Goal: Task Accomplishment & Management: Manage account settings

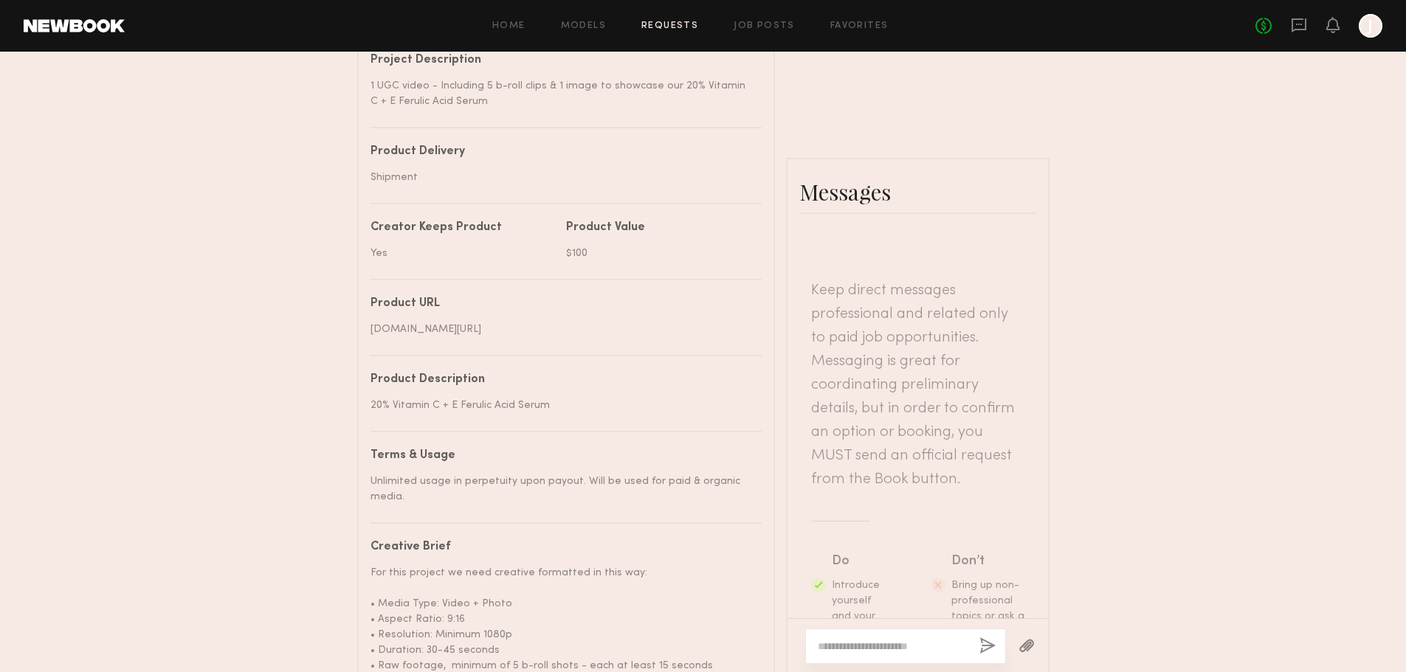
scroll to position [287, 0]
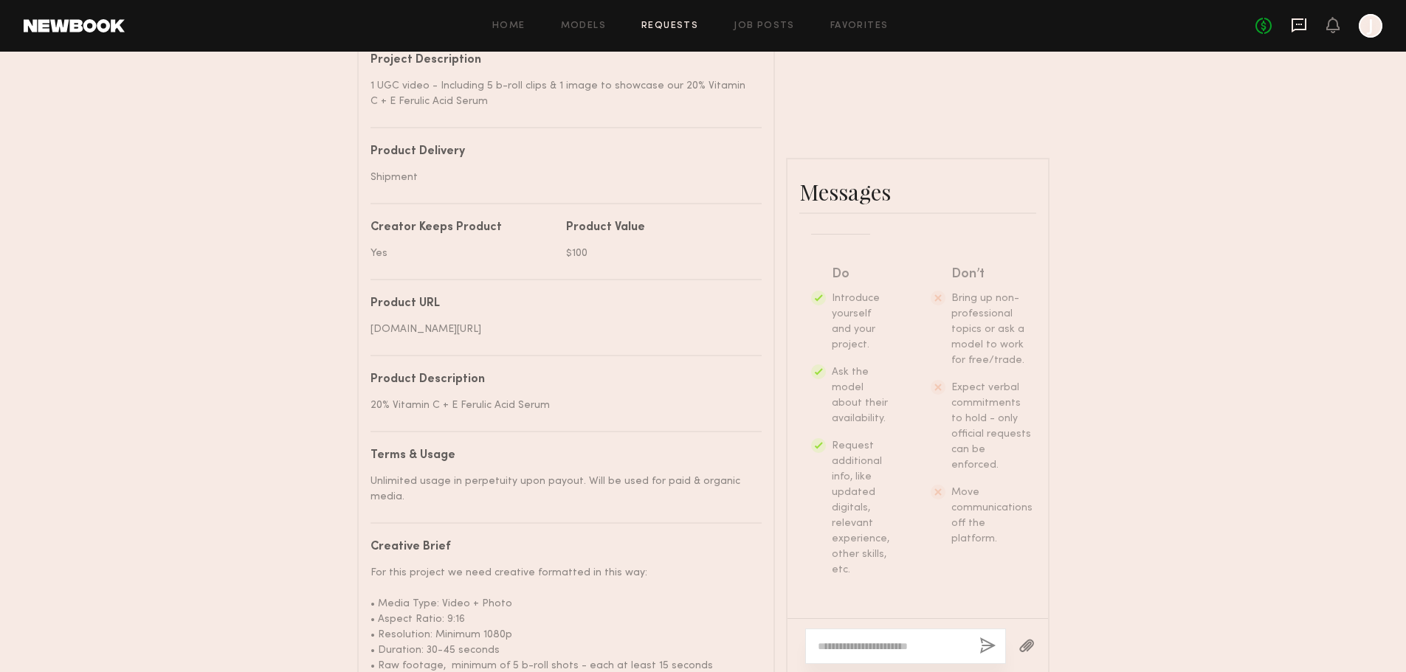
click at [1302, 27] on icon at bounding box center [1299, 25] width 16 height 16
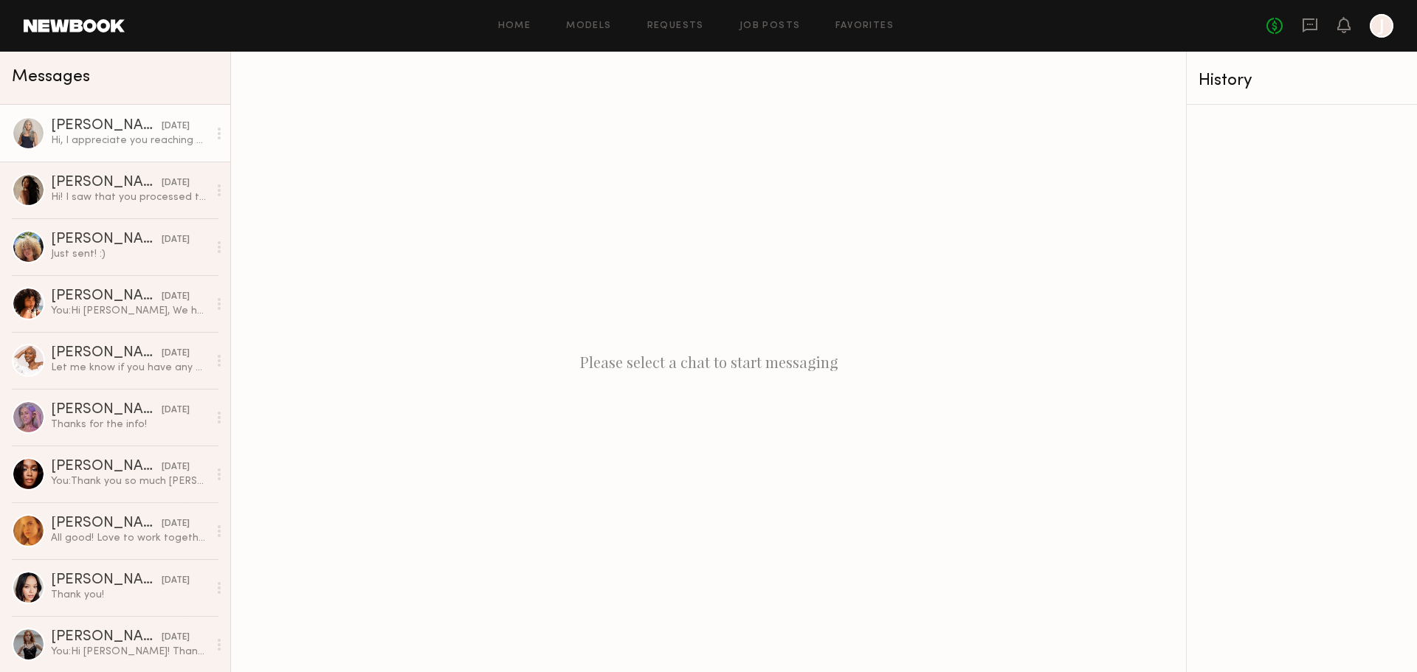
click at [109, 145] on div "Hi, I appreciate you reaching out and would love to work with you. The rate you…" at bounding box center [129, 141] width 157 height 14
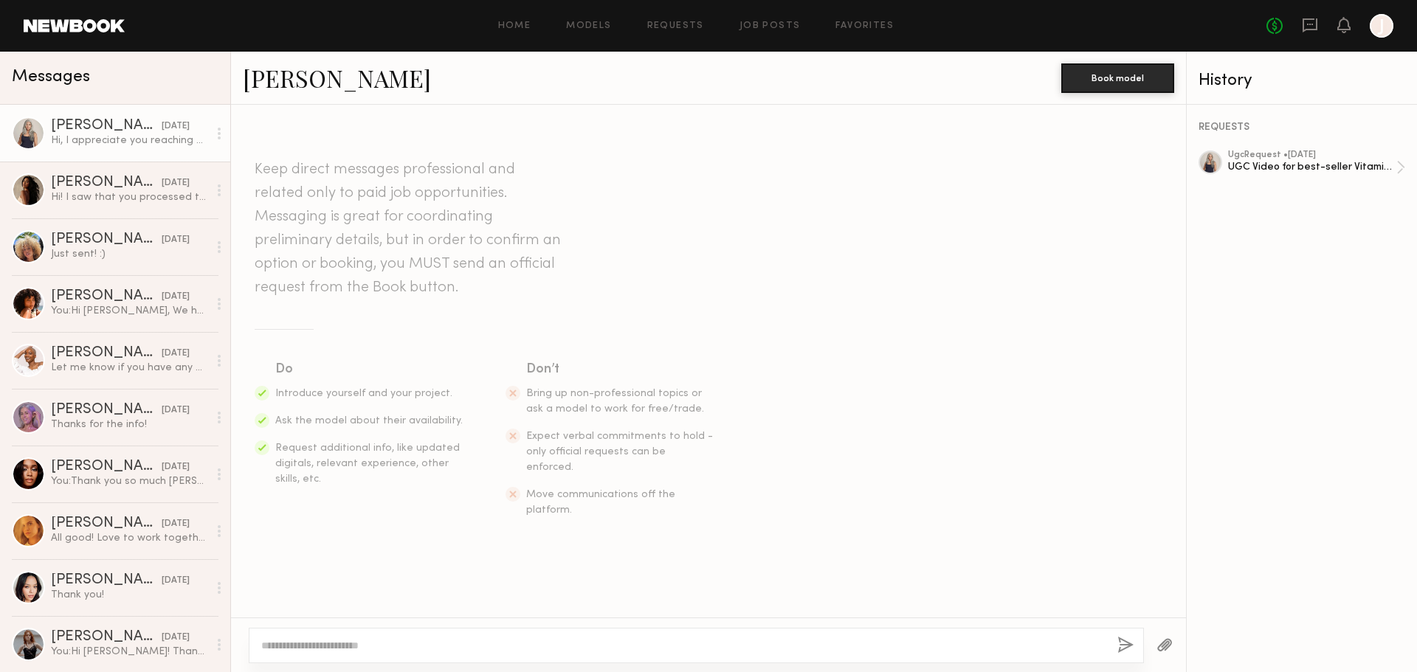
click at [282, 77] on link "[PERSON_NAME]" at bounding box center [337, 78] width 188 height 32
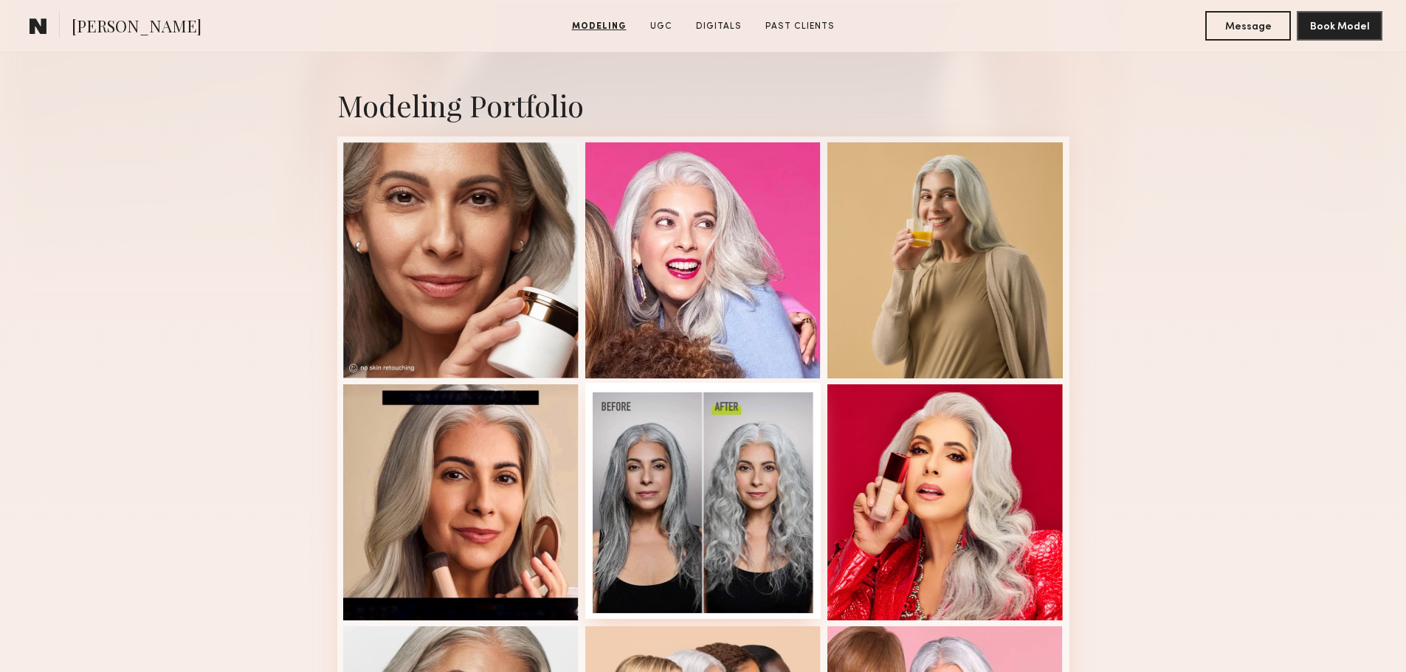
scroll to position [294, 0]
click at [731, 497] on div at bounding box center [703, 500] width 236 height 236
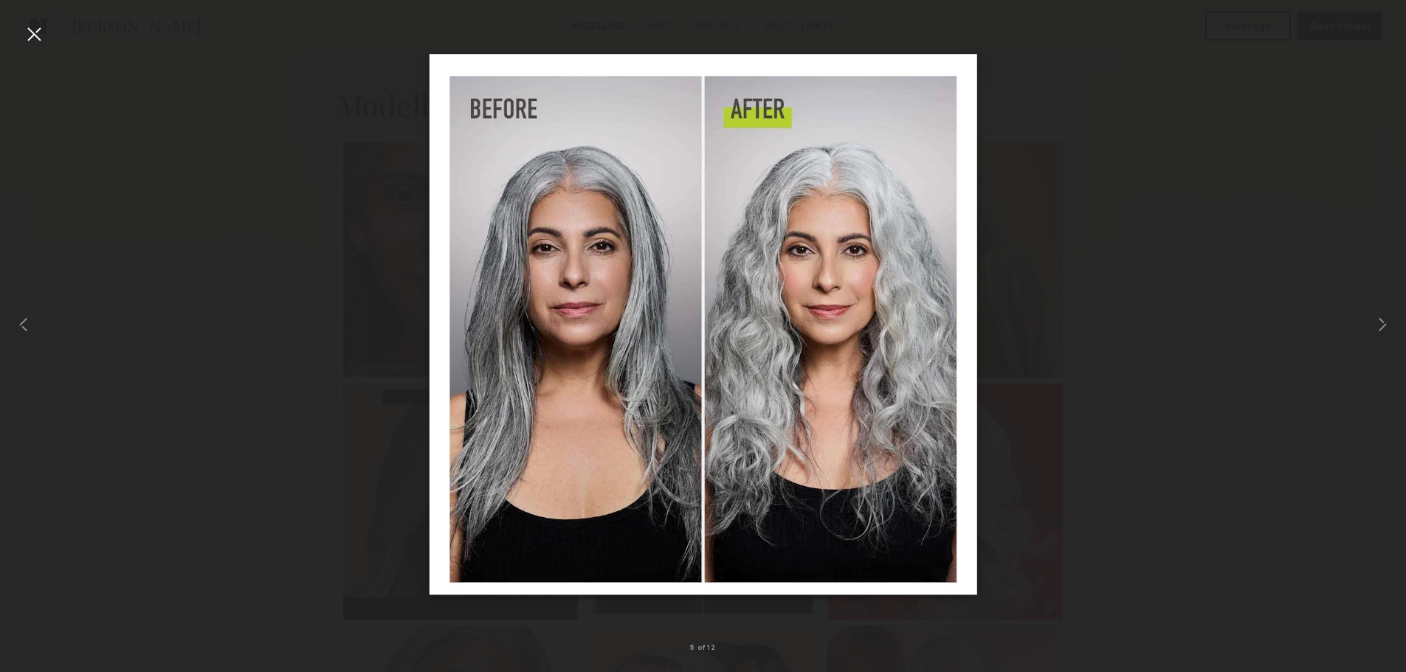
click at [29, 30] on div at bounding box center [34, 34] width 24 height 24
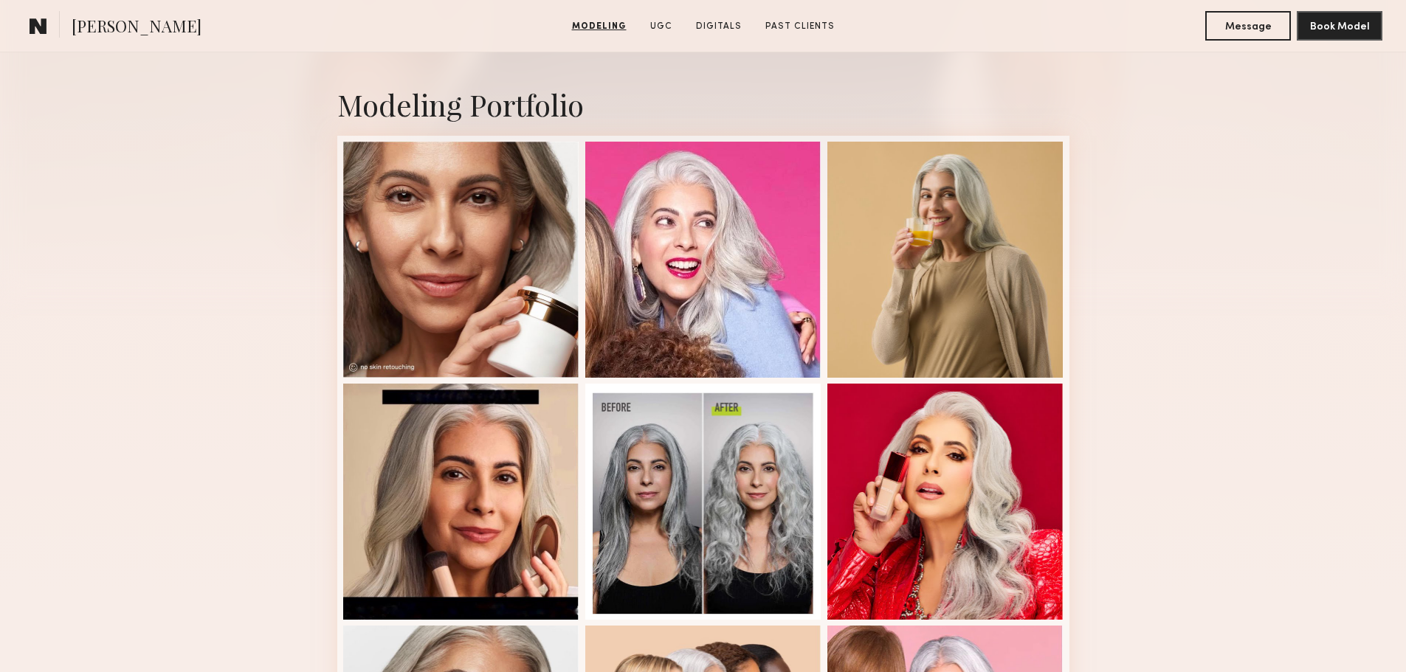
click at [30, 30] on common-icon at bounding box center [39, 25] width 18 height 19
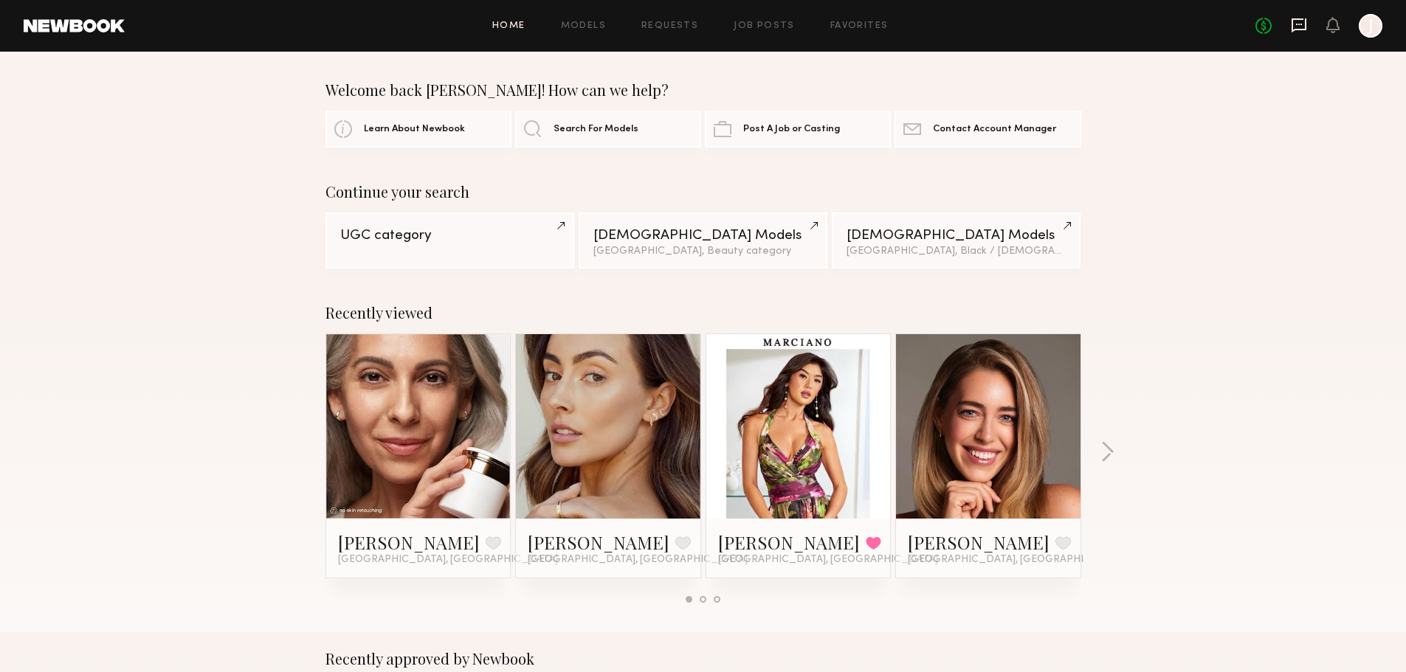
click at [1300, 30] on icon at bounding box center [1298, 25] width 15 height 14
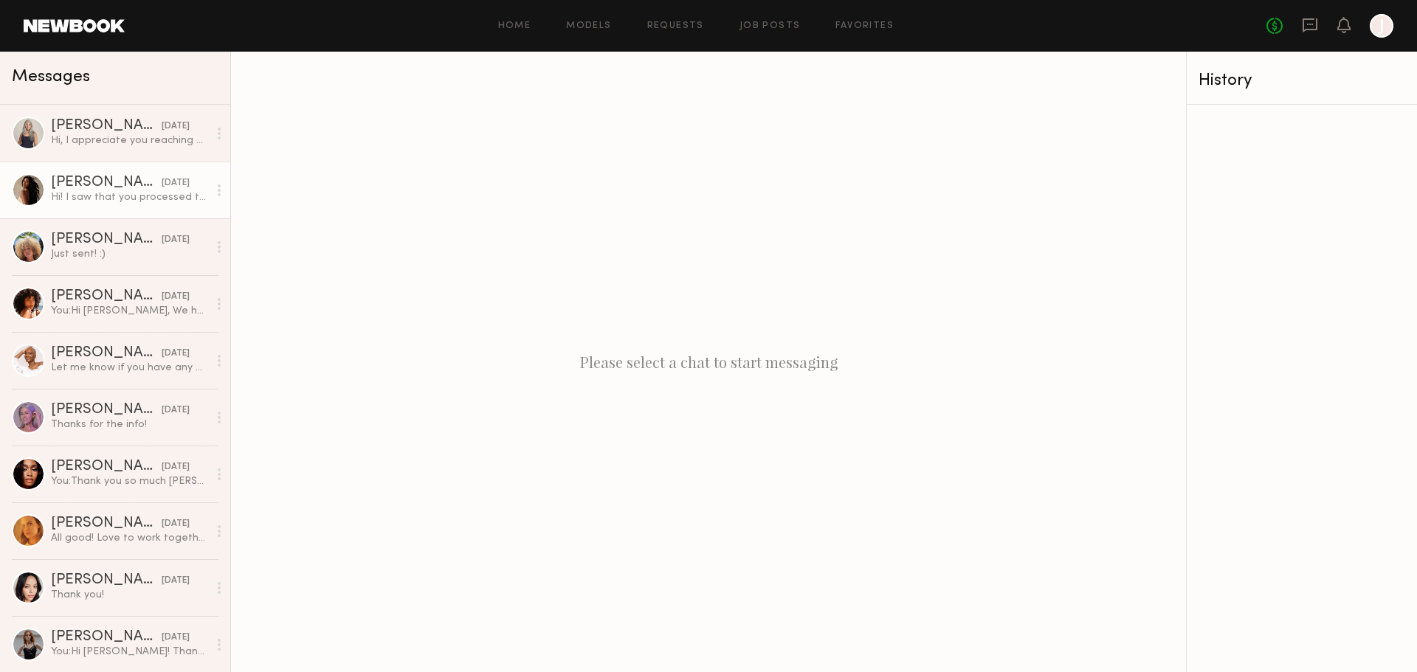
click at [108, 200] on div "Hi! I saw that you processed the payment. I was wondering if you guys added the…" at bounding box center [129, 197] width 157 height 14
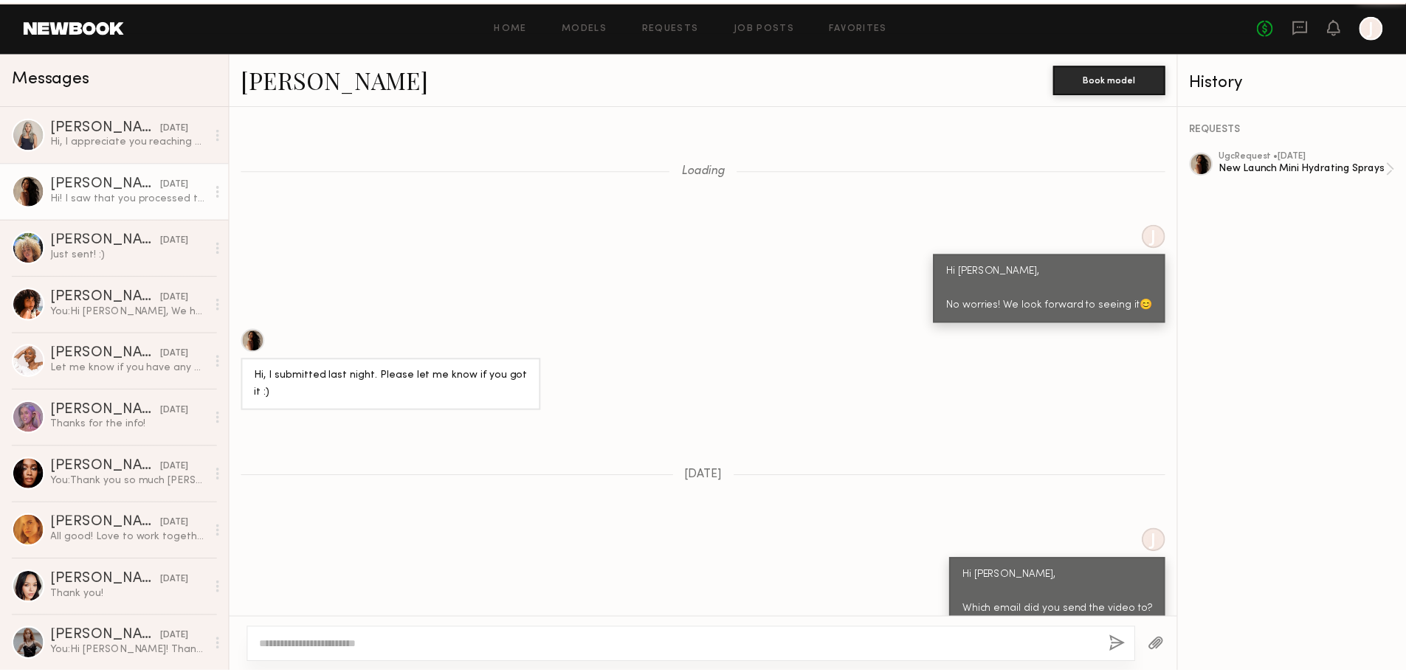
scroll to position [1232, 0]
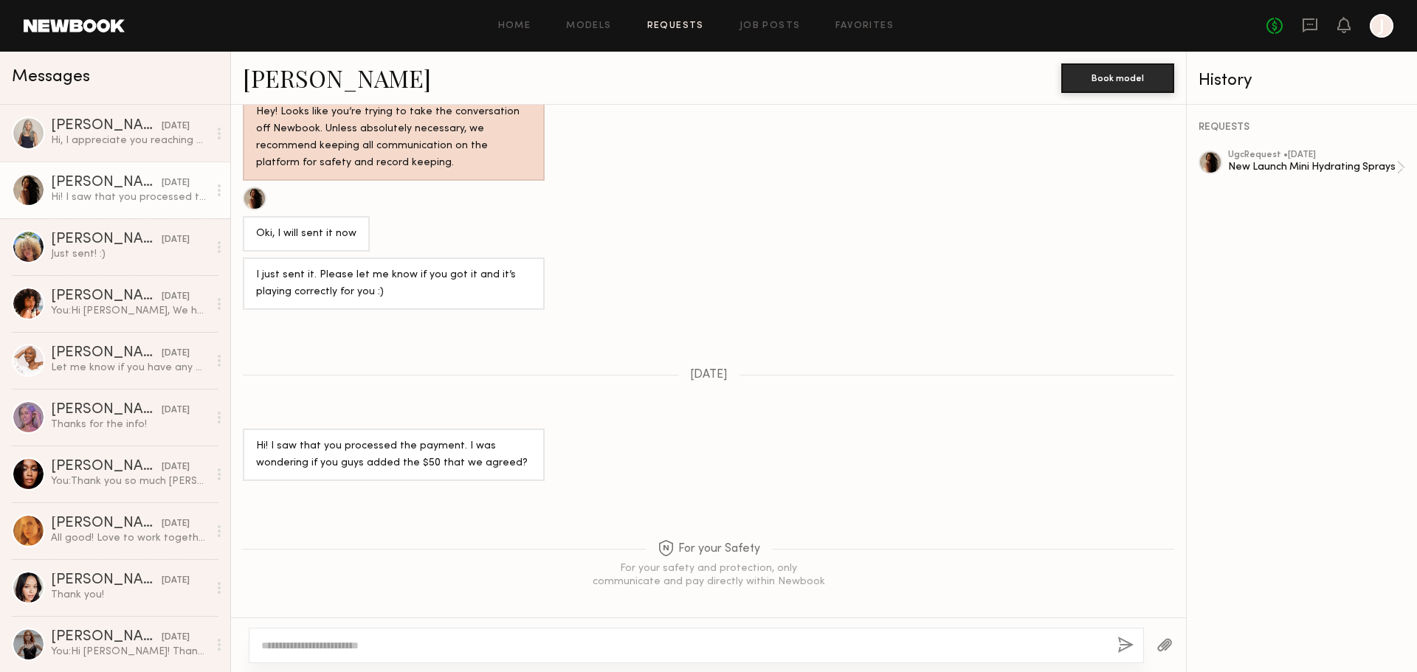
click at [693, 28] on link "Requests" at bounding box center [675, 26] width 57 height 10
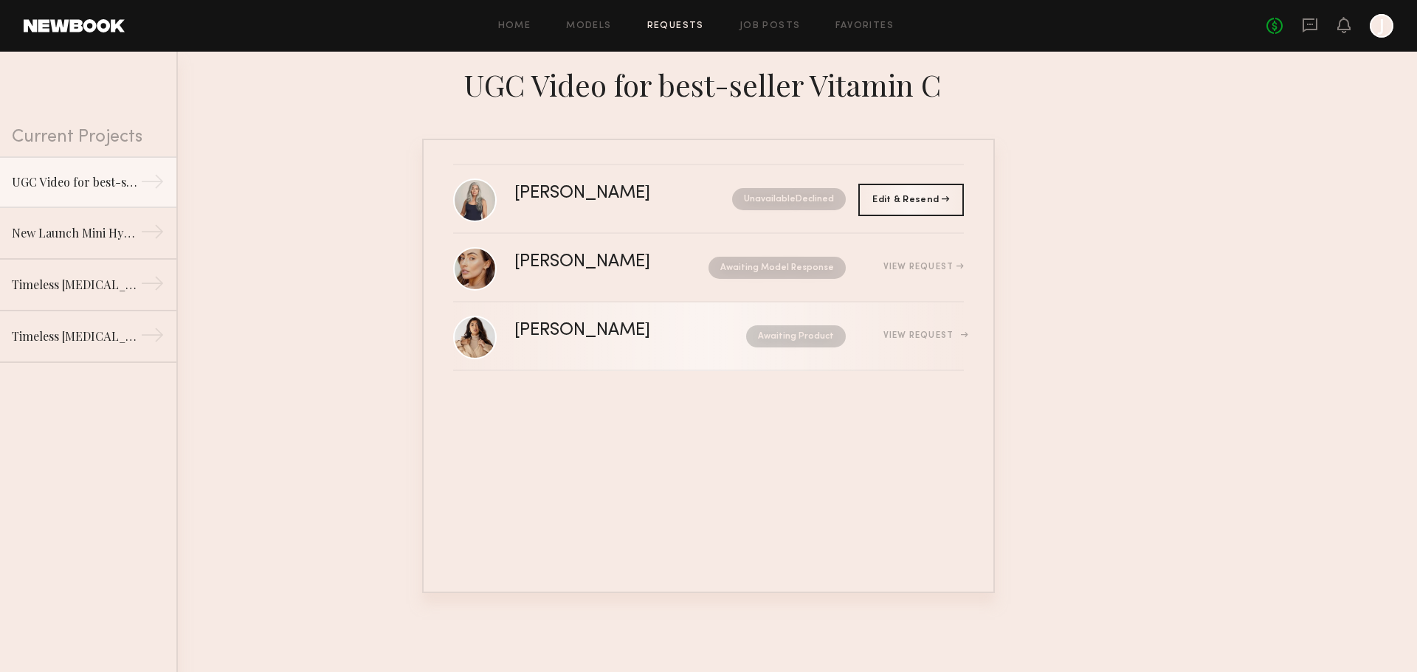
click at [672, 311] on link "[PERSON_NAME] Awaiting Product View Request" at bounding box center [708, 337] width 511 height 69
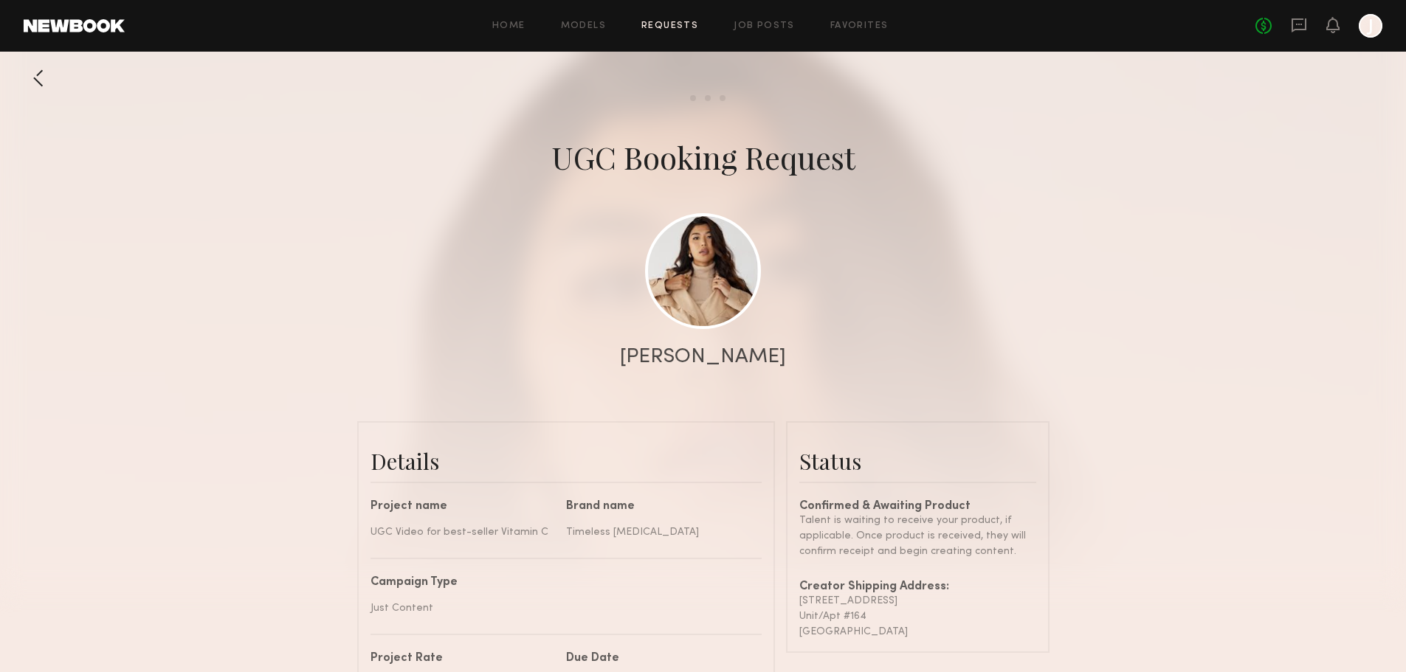
click at [687, 353] on div "[PERSON_NAME]" at bounding box center [703, 357] width 166 height 21
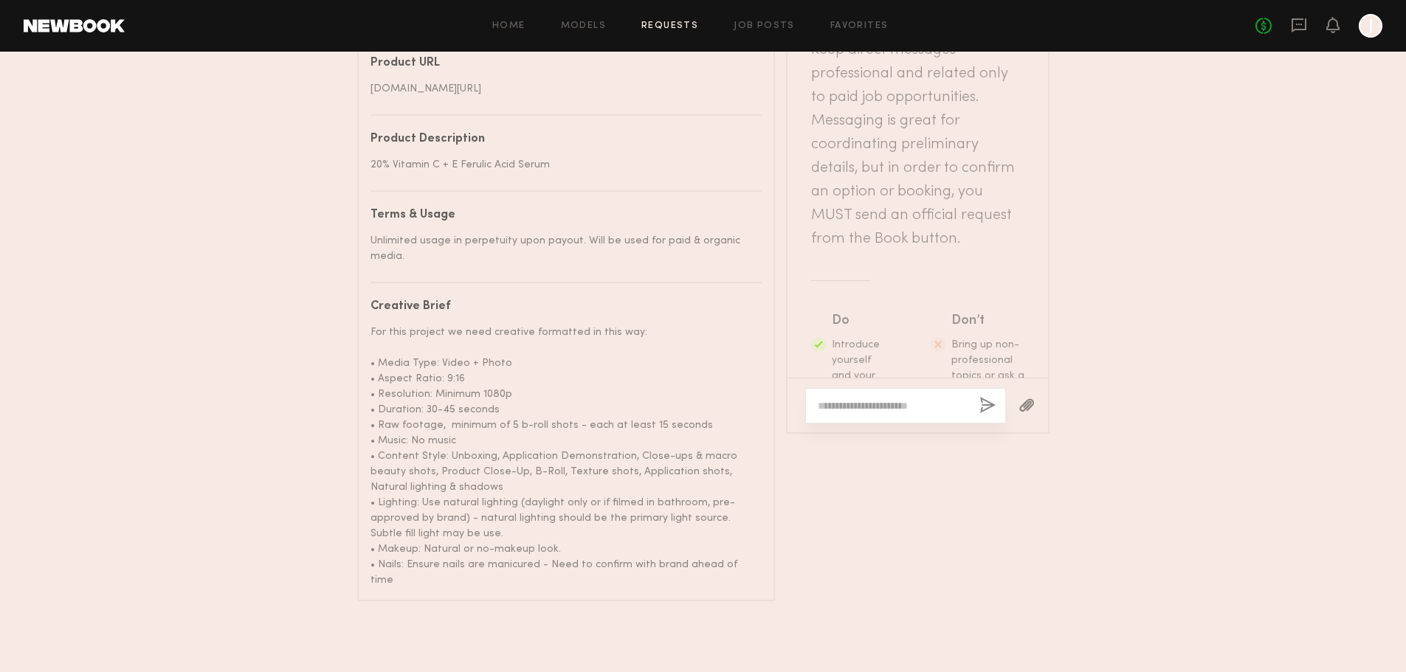
scroll to position [949, 0]
